Goal: Find specific page/section

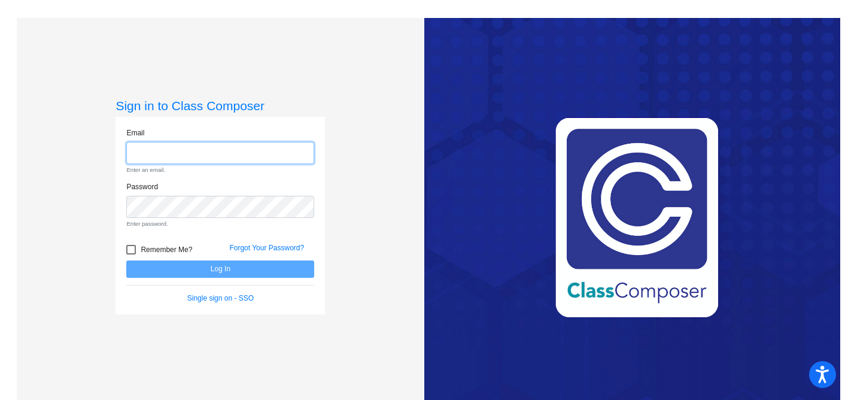
type input "[PERSON_NAME][EMAIL_ADDRESS][PERSON_NAME][DOMAIN_NAME]"
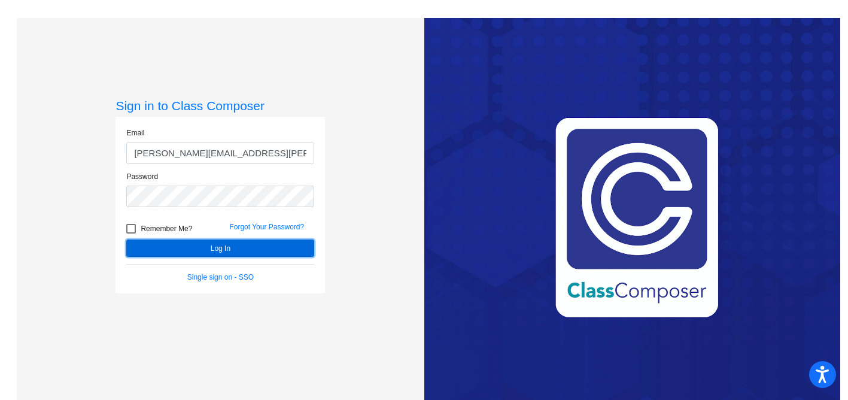
click at [224, 244] on button "Log In" at bounding box center [220, 247] width 188 height 17
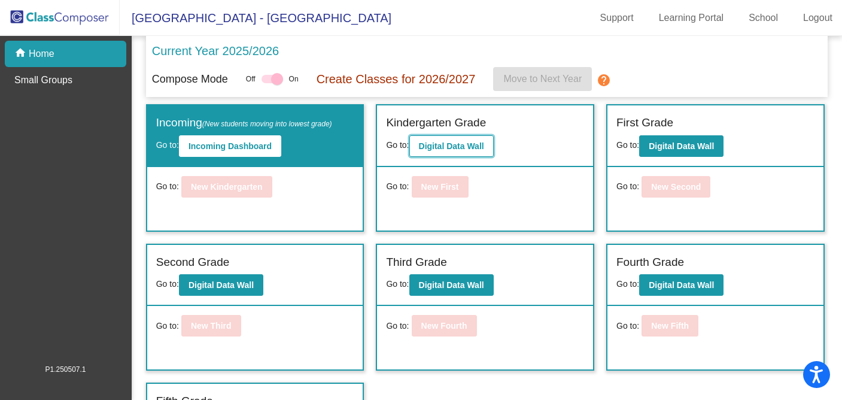
click at [443, 141] on button "Digital Data Wall" at bounding box center [451, 146] width 84 height 22
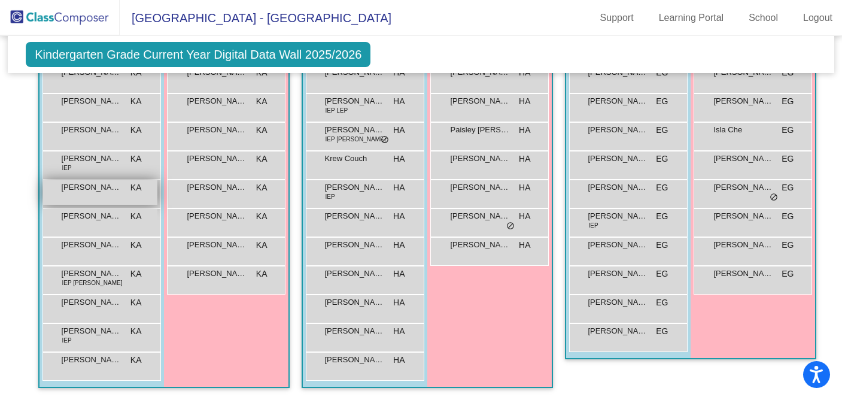
scroll to position [395, 0]
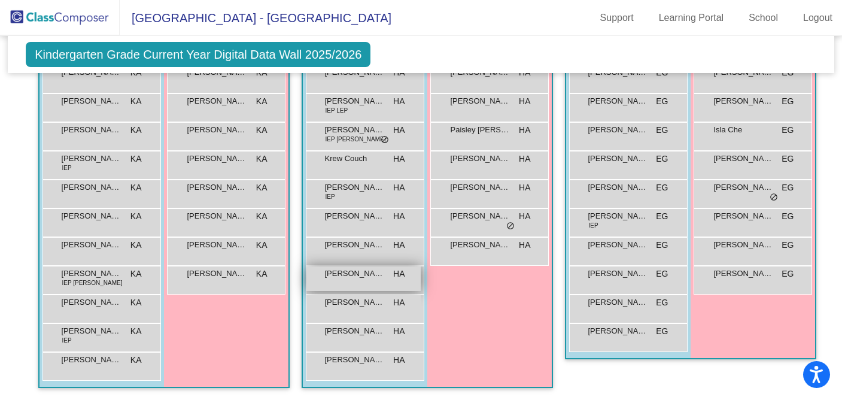
click at [364, 271] on span "[PERSON_NAME]" at bounding box center [355, 273] width 60 height 12
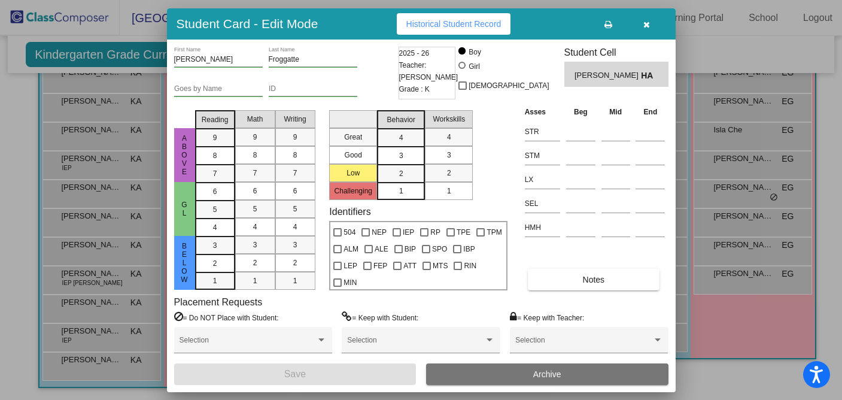
click at [647, 25] on icon "button" at bounding box center [646, 24] width 7 height 8
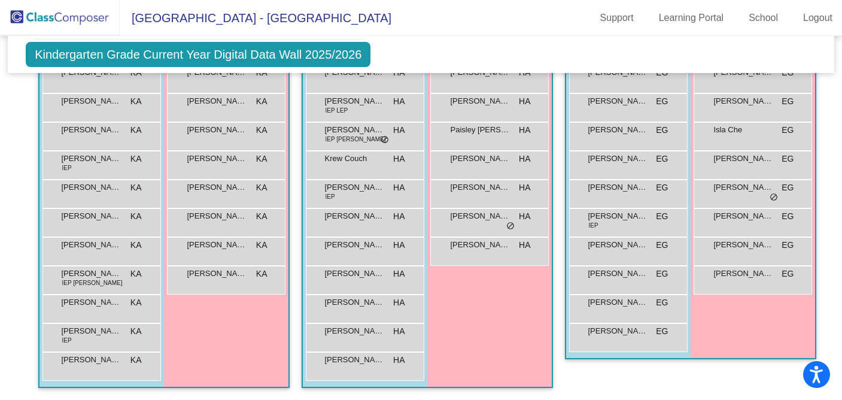
scroll to position [0, 0]
